Goal: Information Seeking & Learning: Learn about a topic

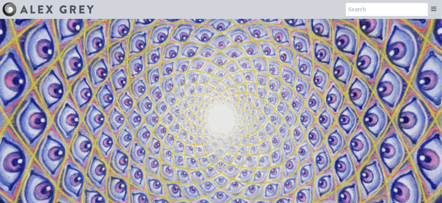
click at [432, 8] on icon at bounding box center [433, 8] width 7 height 7
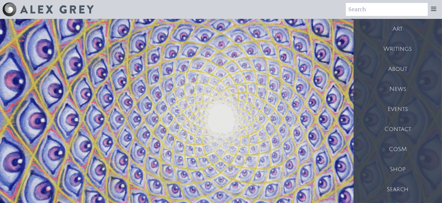
click at [398, 30] on div "Art" at bounding box center [397, 29] width 88 height 20
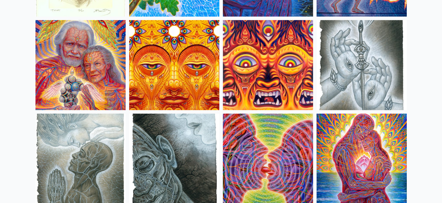
scroll to position [1835, 0]
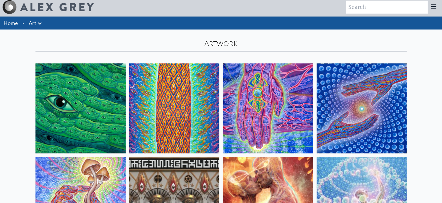
scroll to position [0, 0]
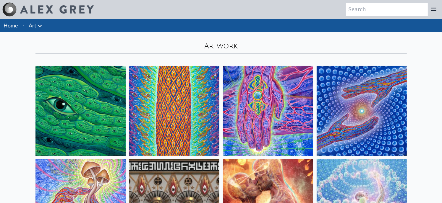
click at [184, 101] on img at bounding box center [174, 111] width 90 height 90
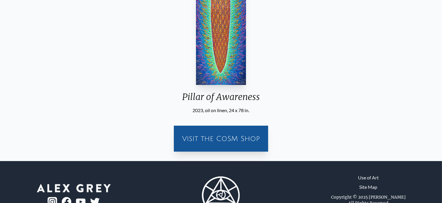
scroll to position [135, 0]
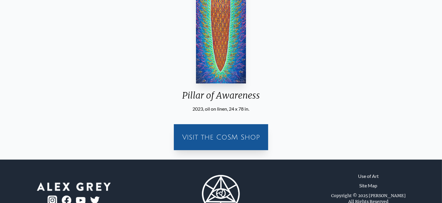
click at [239, 134] on div "Visit the CoSM Shop" at bounding box center [220, 137] width 87 height 19
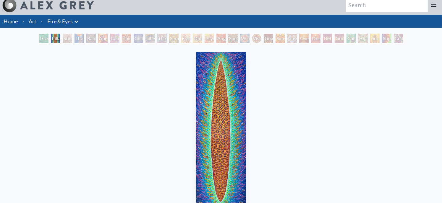
scroll to position [0, 0]
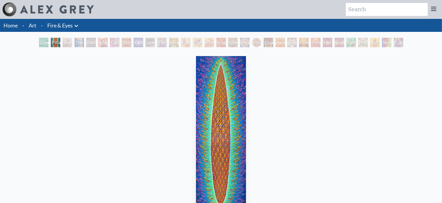
click at [65, 42] on div "Study for the Great Turn" at bounding box center [67, 42] width 9 height 9
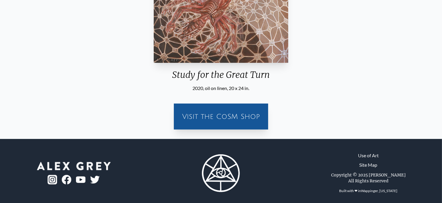
scroll to position [154, 0]
